Goal: Task Accomplishment & Management: Use online tool/utility

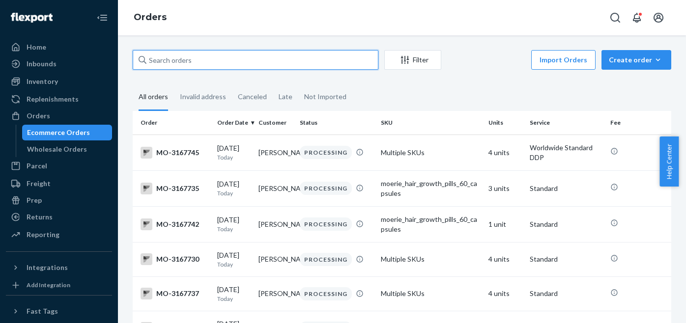
drag, startPoint x: 228, startPoint y: 51, endPoint x: 223, endPoint y: 64, distance: 14.5
click at [228, 52] on input "text" at bounding box center [256, 60] width 246 height 20
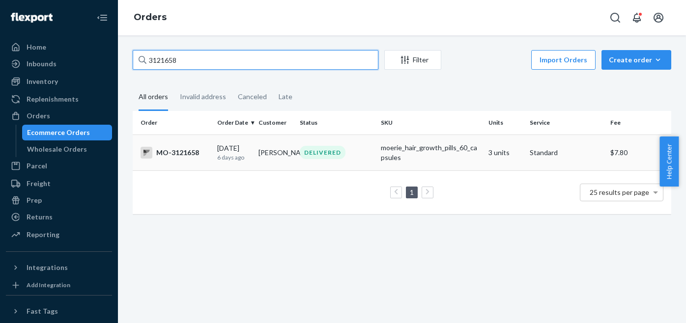
type input "3121658"
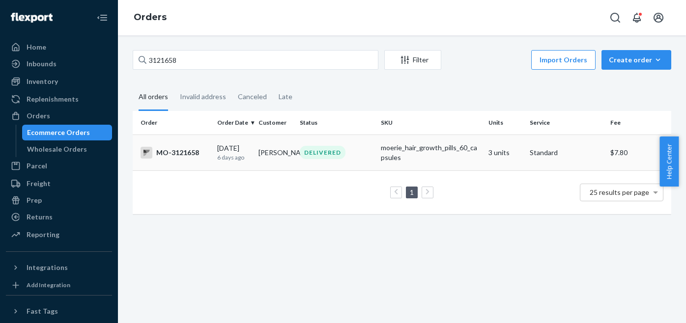
drag, startPoint x: 339, startPoint y: 148, endPoint x: 314, endPoint y: 156, distance: 25.3
click at [314, 156] on div "DELIVERED" at bounding box center [323, 152] width 46 height 13
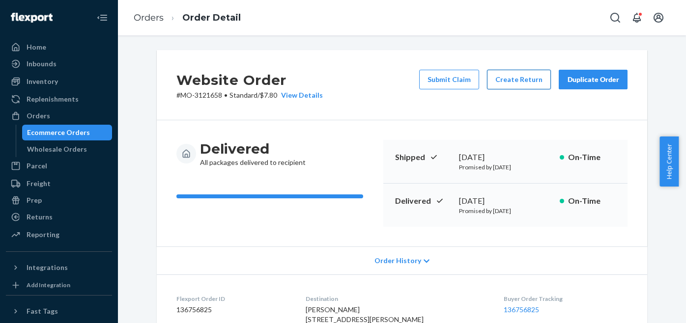
click at [519, 81] on button "Create Return" at bounding box center [519, 80] width 64 height 20
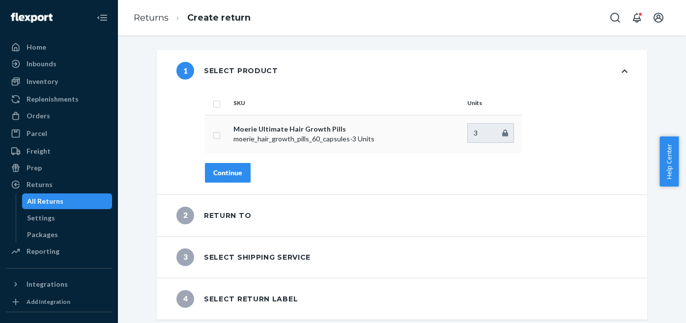
drag, startPoint x: 213, startPoint y: 136, endPoint x: 215, endPoint y: 142, distance: 6.6
click at [213, 136] on input "checkbox" at bounding box center [217, 134] width 8 height 10
checkbox input "true"
click at [227, 177] on div "Continue" at bounding box center [227, 173] width 29 height 10
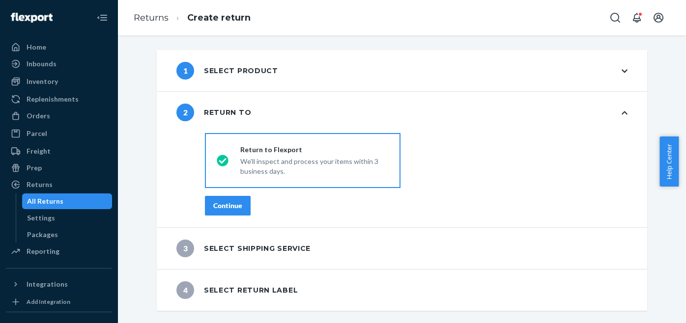
click at [227, 203] on div "Continue" at bounding box center [227, 206] width 29 height 10
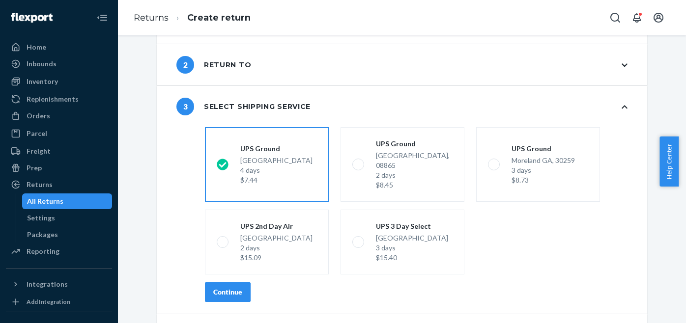
scroll to position [70, 0]
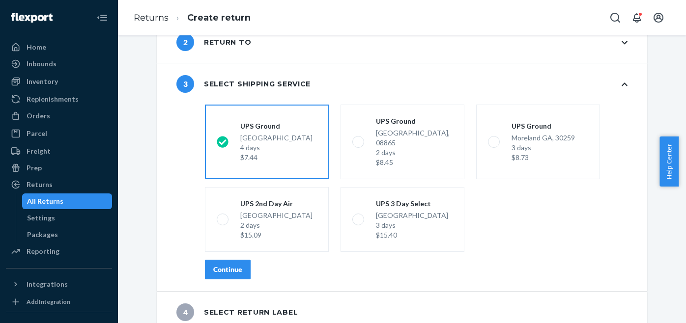
click at [227, 265] on div "Continue" at bounding box center [227, 270] width 29 height 10
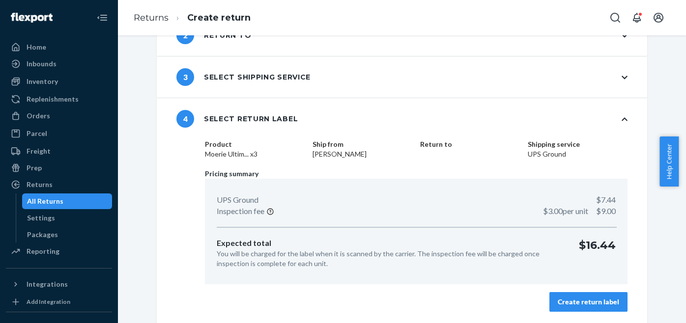
scroll to position [78, 0]
click at [592, 294] on button "Create return label" at bounding box center [588, 302] width 78 height 20
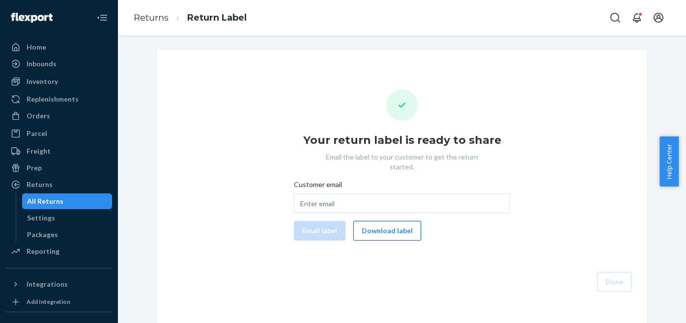
click at [406, 226] on button "Download label" at bounding box center [387, 231] width 68 height 20
